Goal: Information Seeking & Learning: Learn about a topic

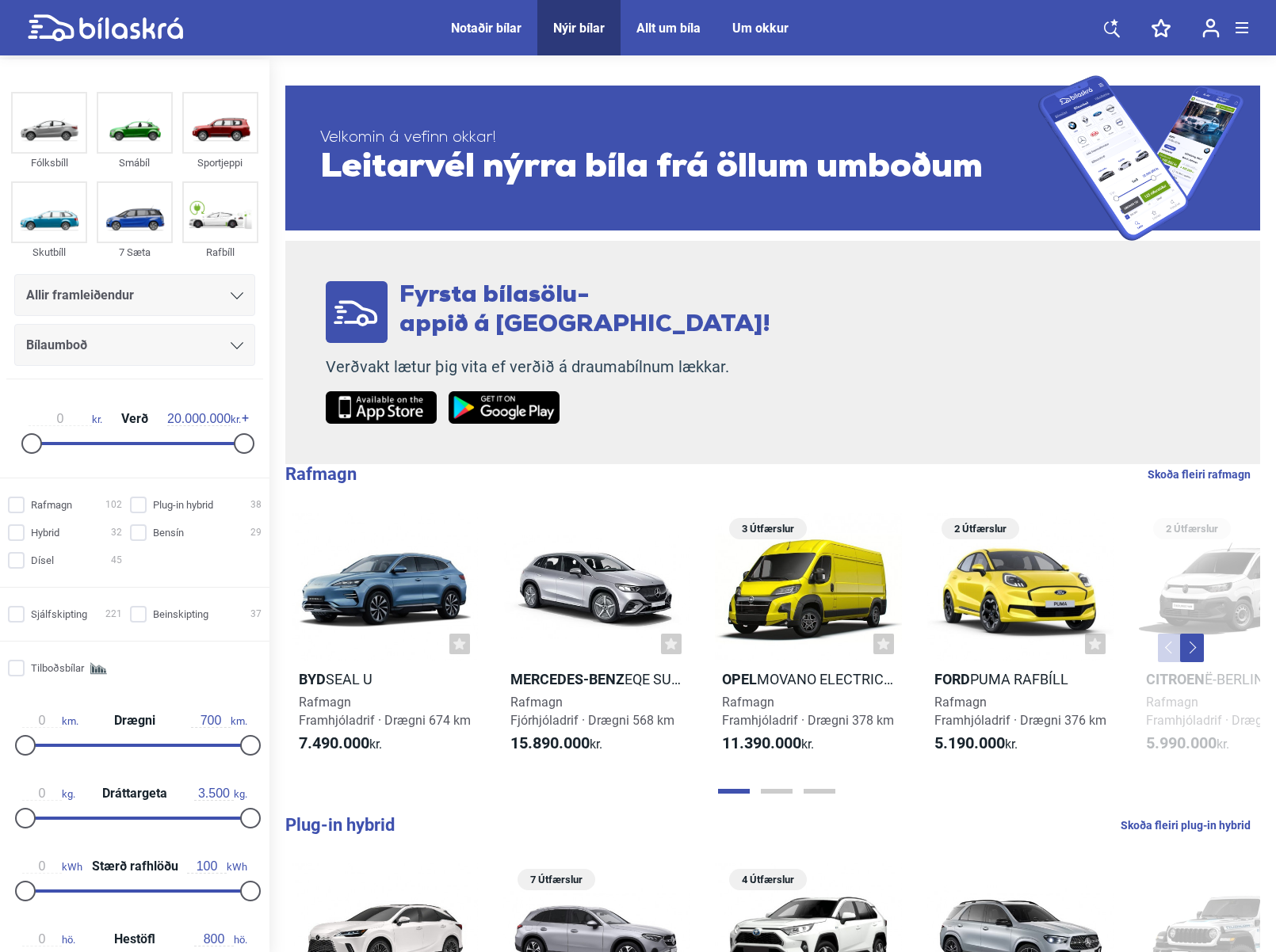
click at [150, 295] on div "Allir framleiðendur" at bounding box center [134, 296] width 217 height 22
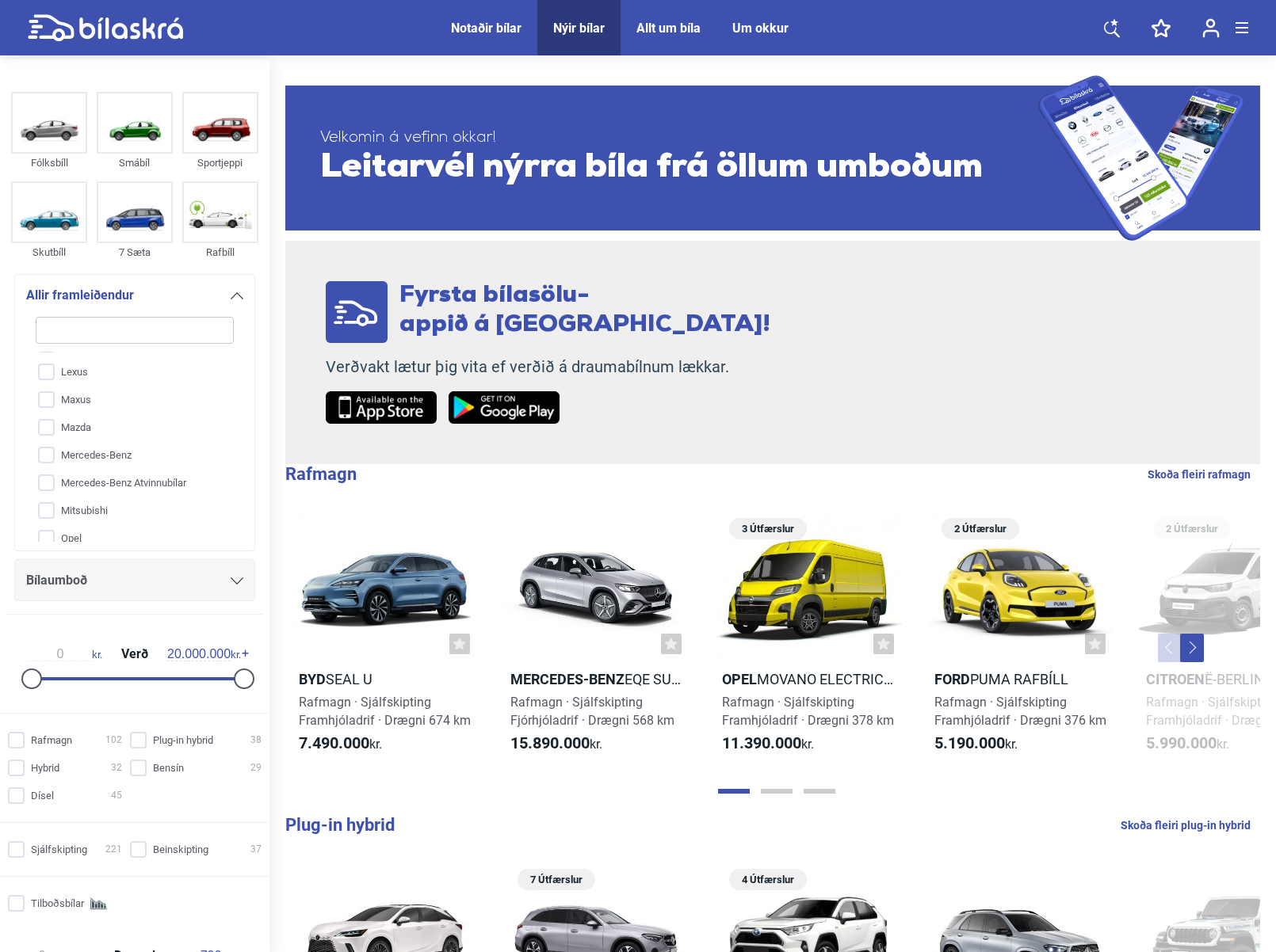
scroll to position [203, 0]
type input "x"
checkbox input "false"
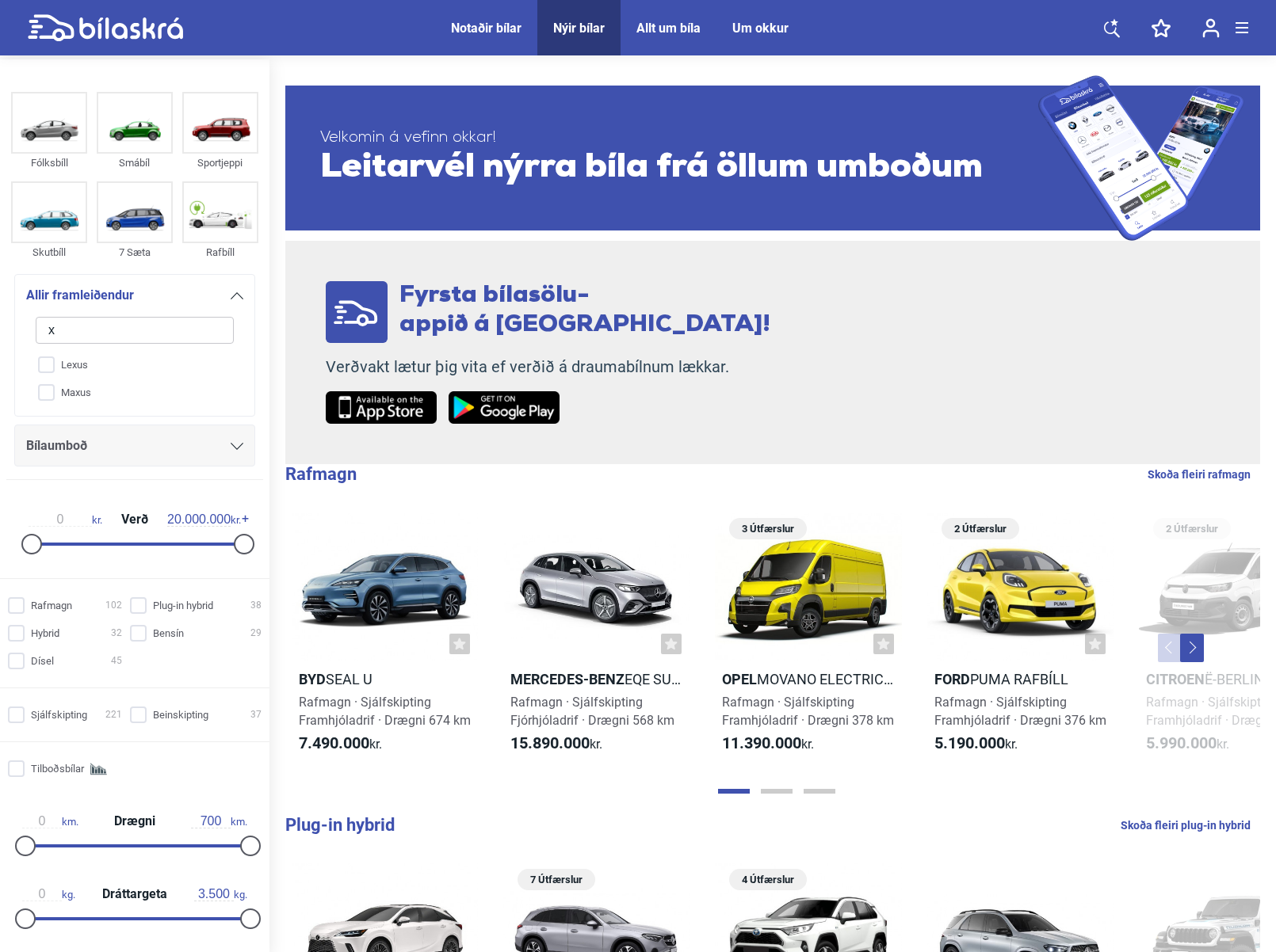
type input "xp"
checkbox input "false"
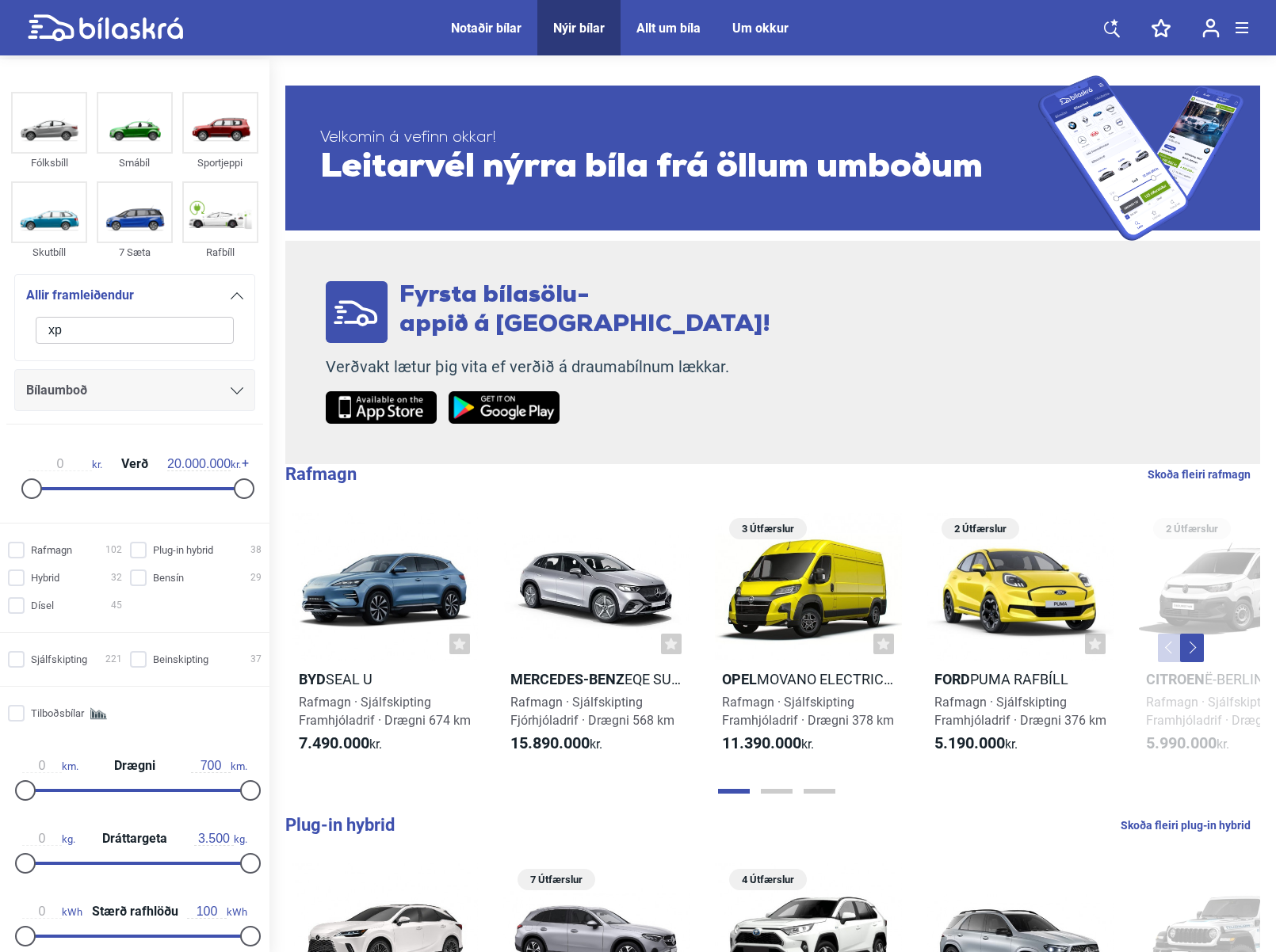
type input "x"
checkbox input "false"
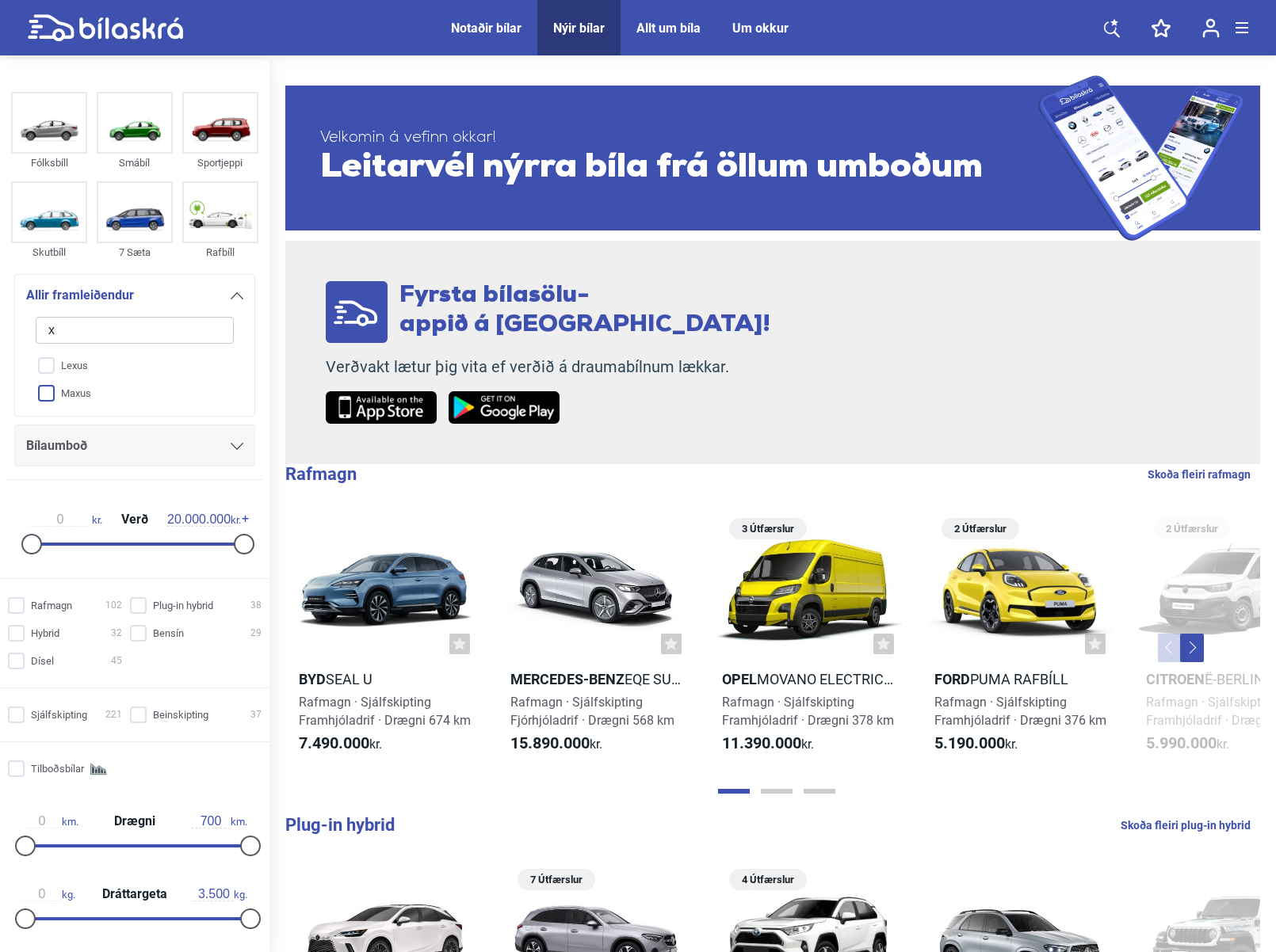
type input "x"
click at [116, 394] on input "Maxus" at bounding box center [124, 394] width 199 height 28
checkbox input "true"
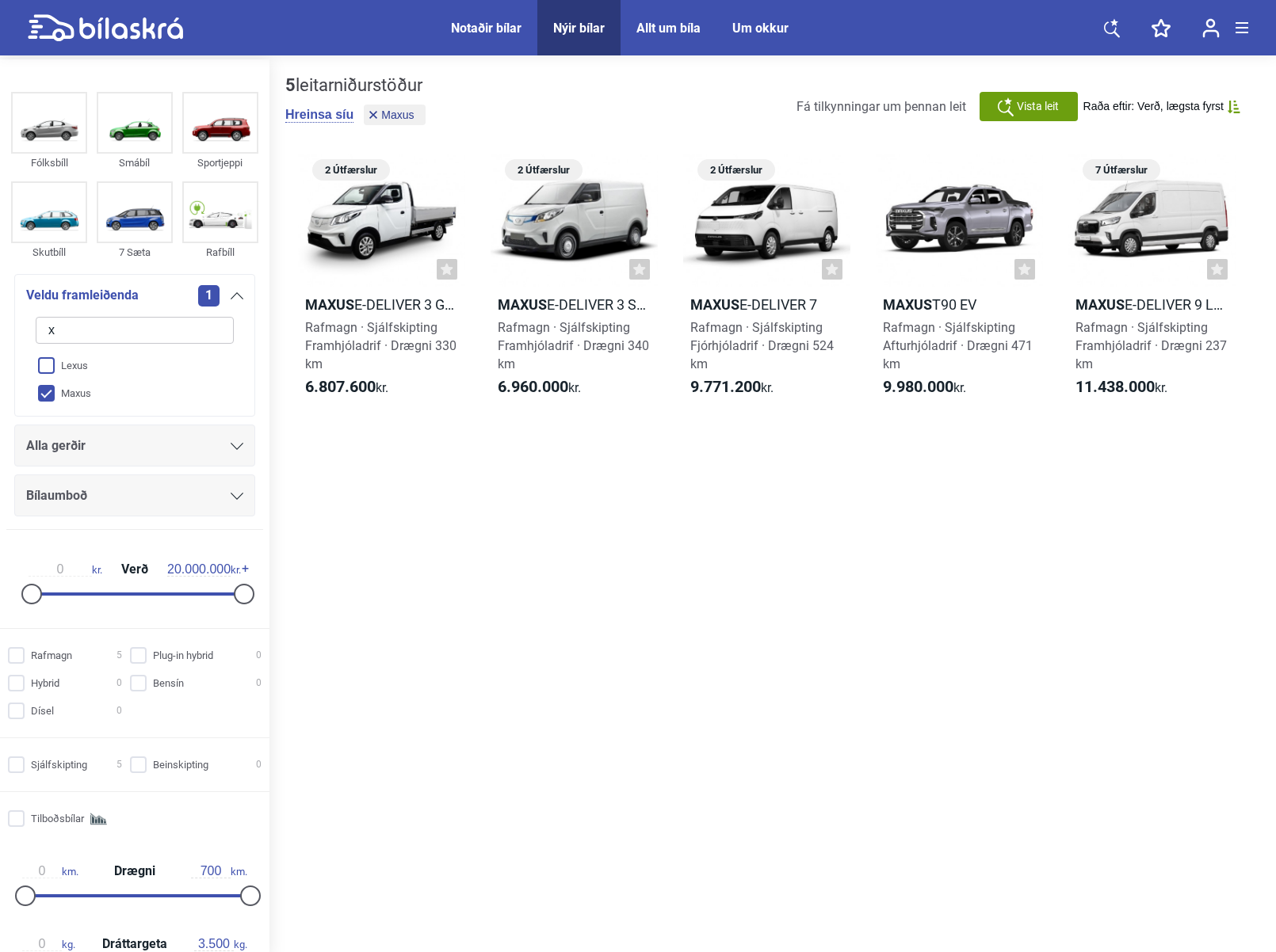
click at [85, 365] on input "Lexus" at bounding box center [124, 366] width 199 height 28
checkbox input "true"
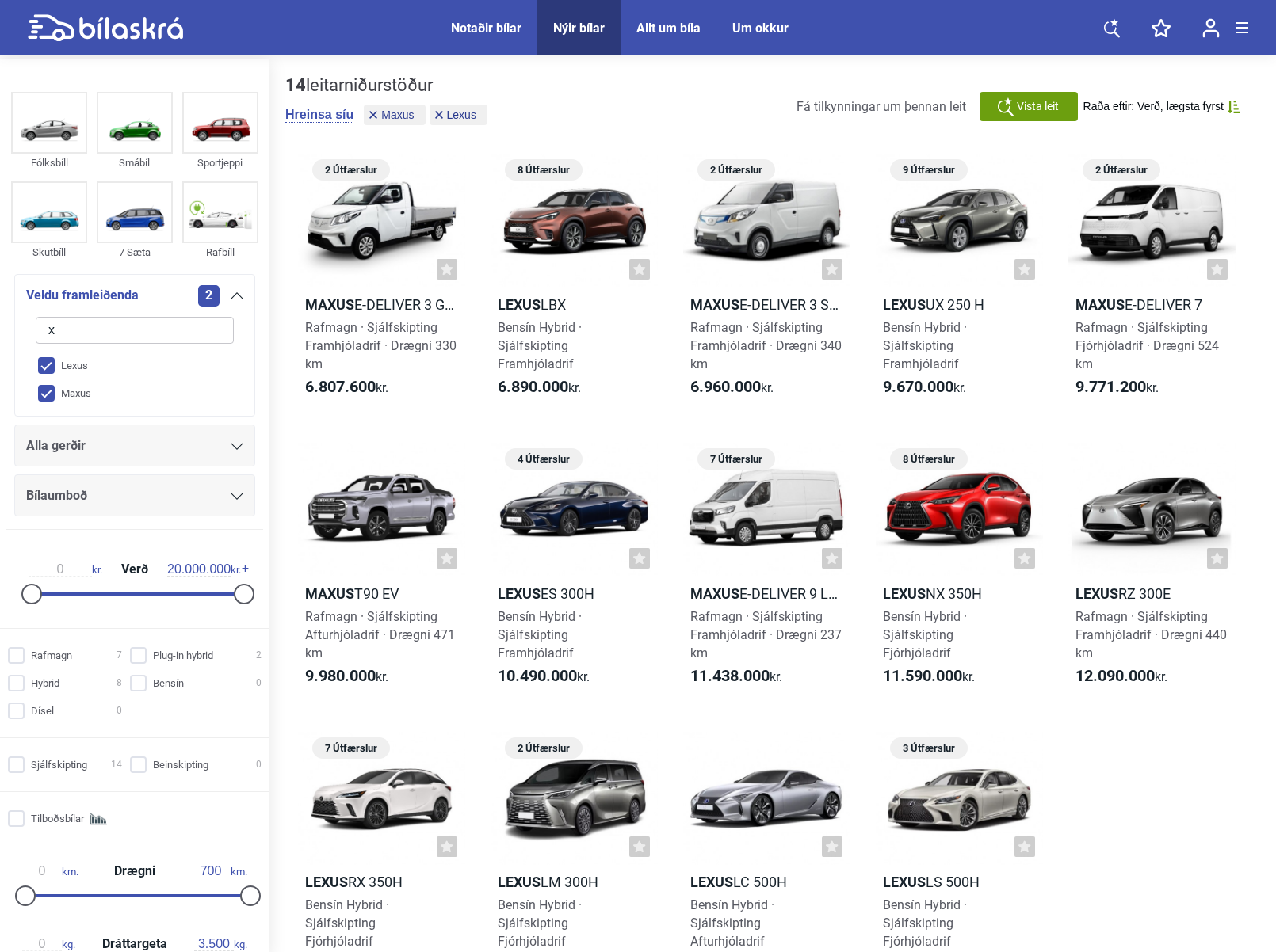
click at [68, 393] on input "Maxus" at bounding box center [124, 394] width 199 height 28
checkbox input "false"
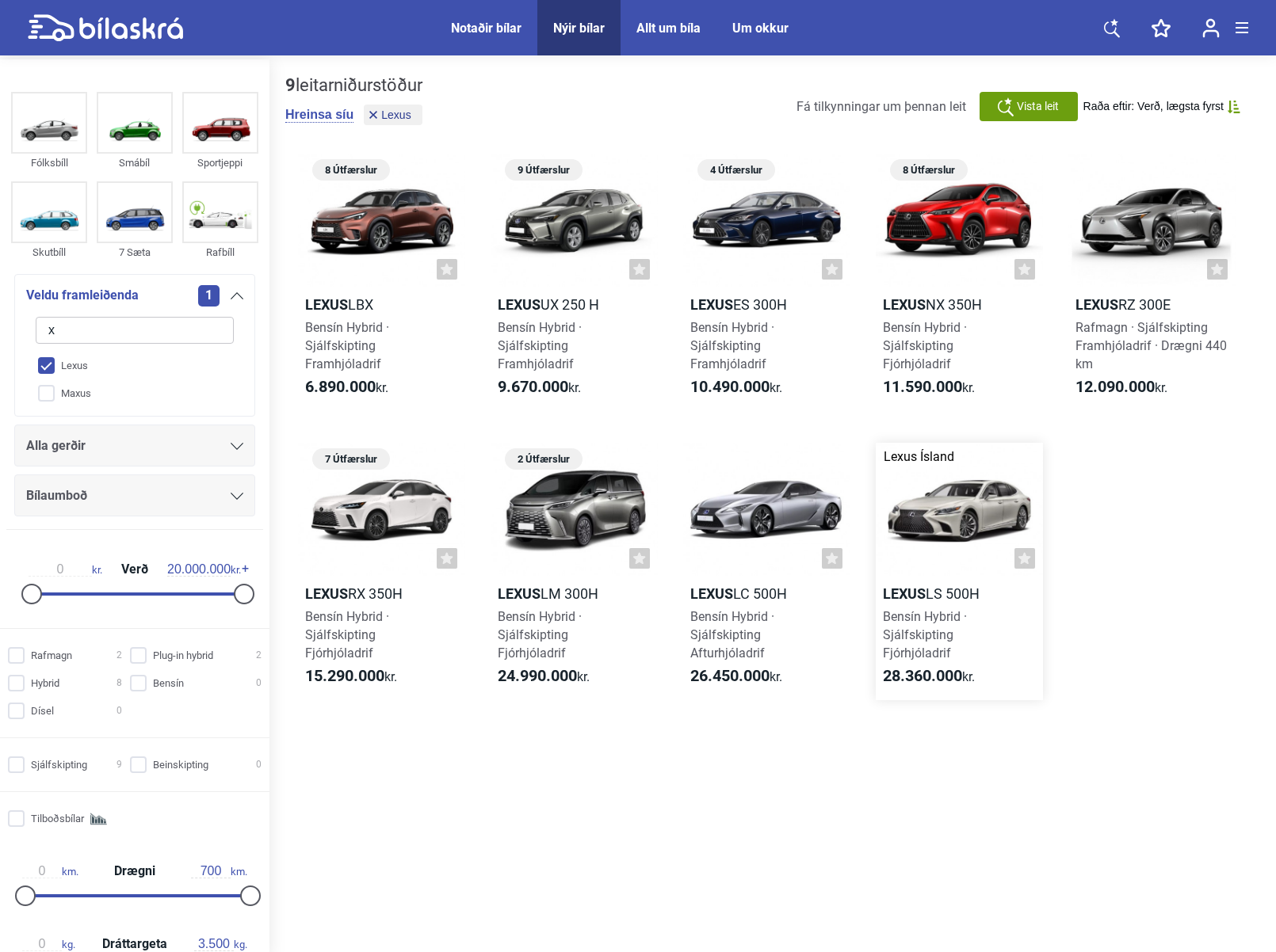
click at [936, 517] on div at bounding box center [959, 509] width 167 height 134
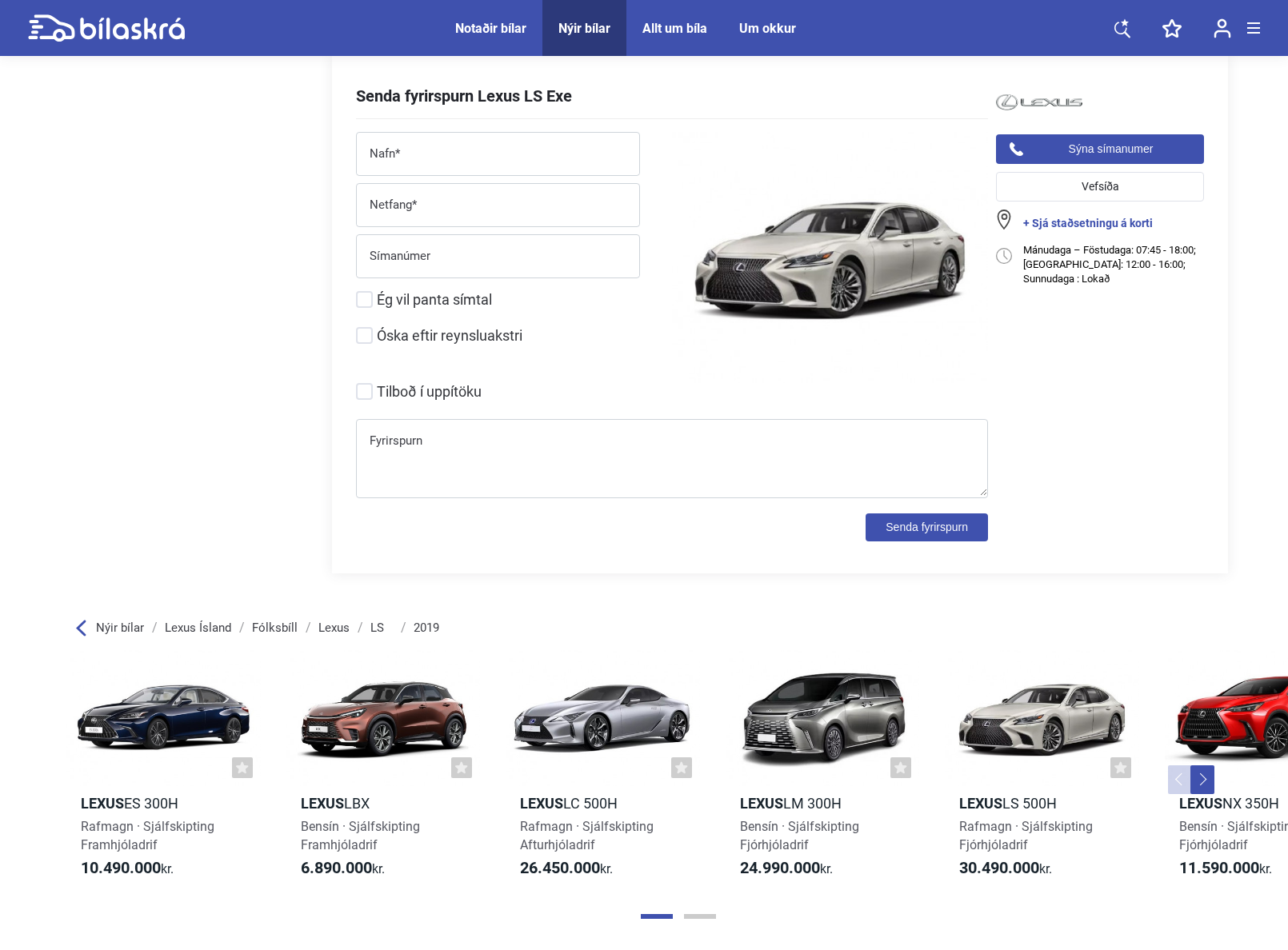
scroll to position [2069, 3]
